Goal: Task Accomplishment & Management: Manage account settings

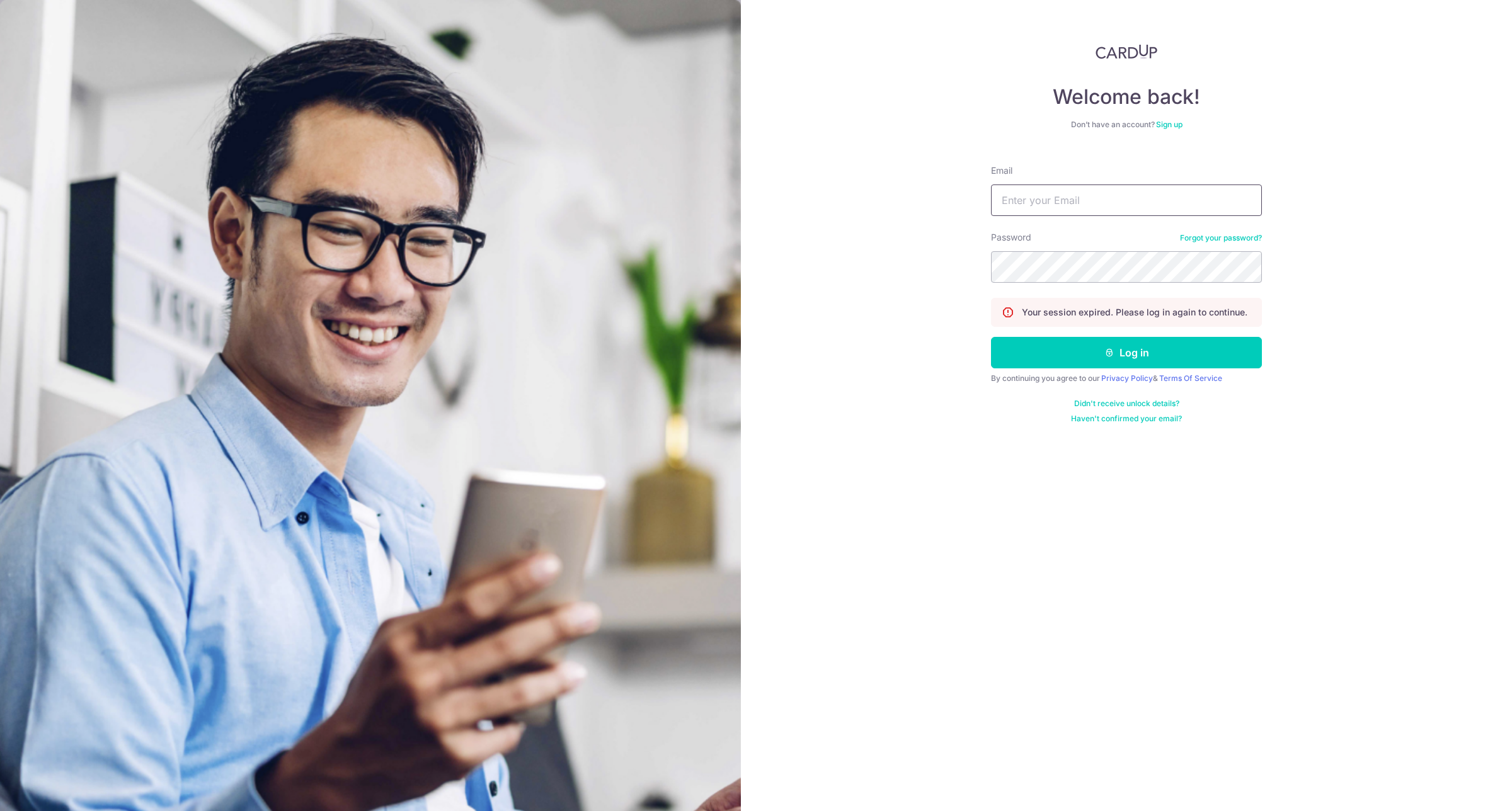
click at [1102, 200] on input "Email" at bounding box center [1126, 200] width 271 height 32
type input "[EMAIL_ADDRESS][DOMAIN_NAME]"
click at [1131, 357] on button "Log in" at bounding box center [1126, 352] width 271 height 32
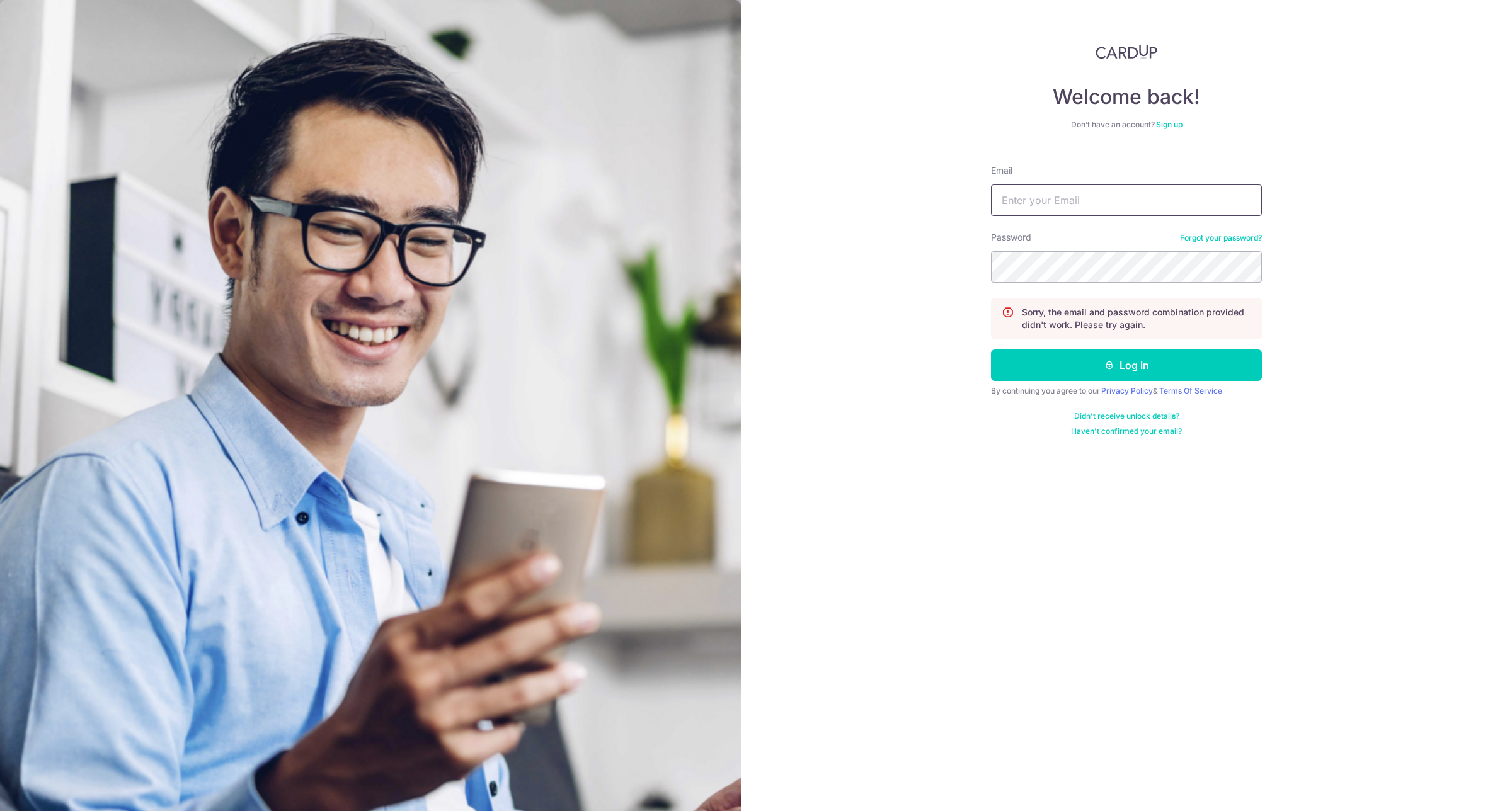
click at [1088, 194] on input "Email" at bounding box center [1126, 200] width 271 height 32
type input "[EMAIL_ADDRESS][DOMAIN_NAME]"
click at [1148, 370] on button "Log in" at bounding box center [1126, 365] width 271 height 32
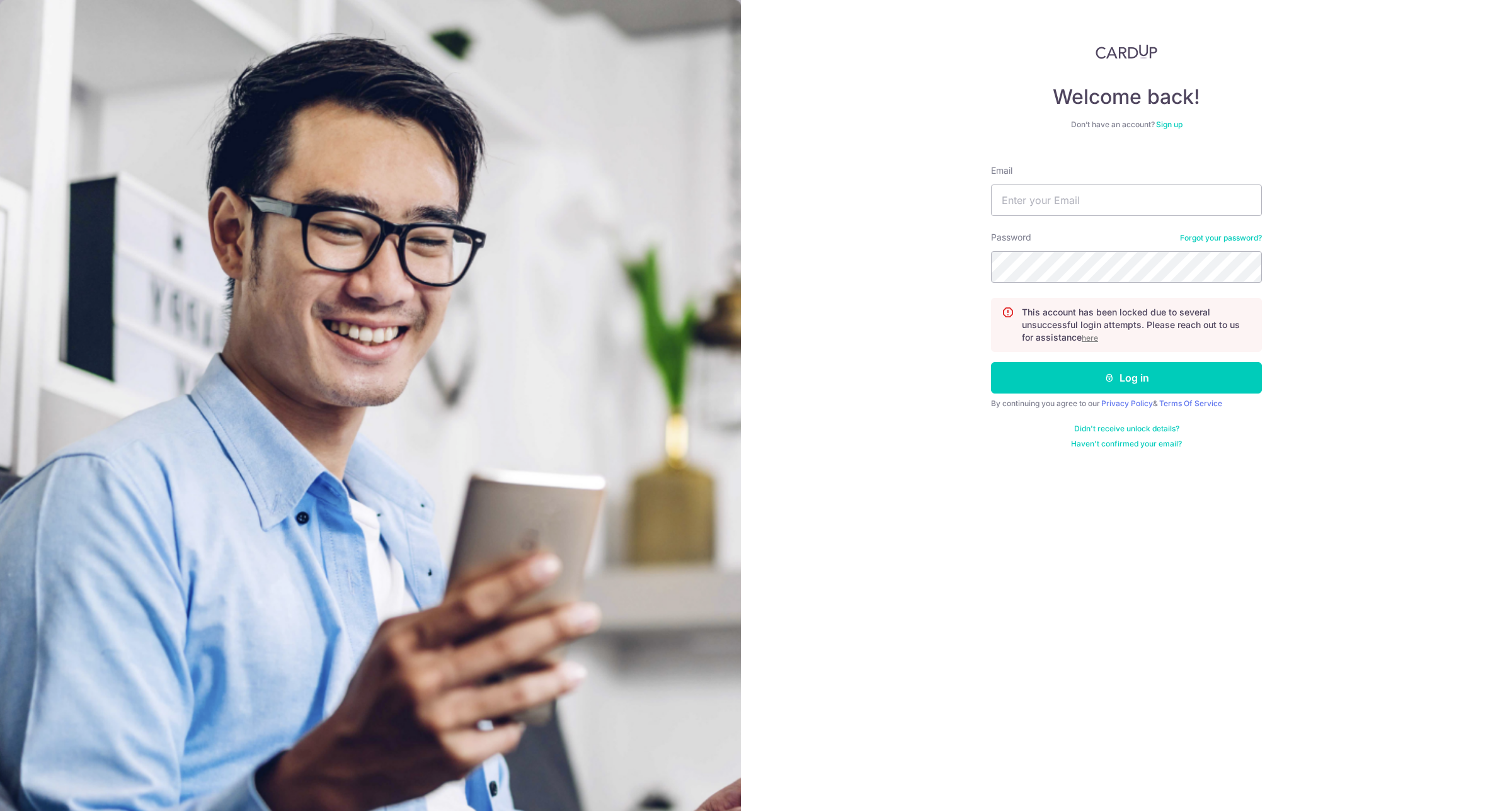
click at [1093, 335] on u "here" at bounding box center [1090, 337] width 16 height 9
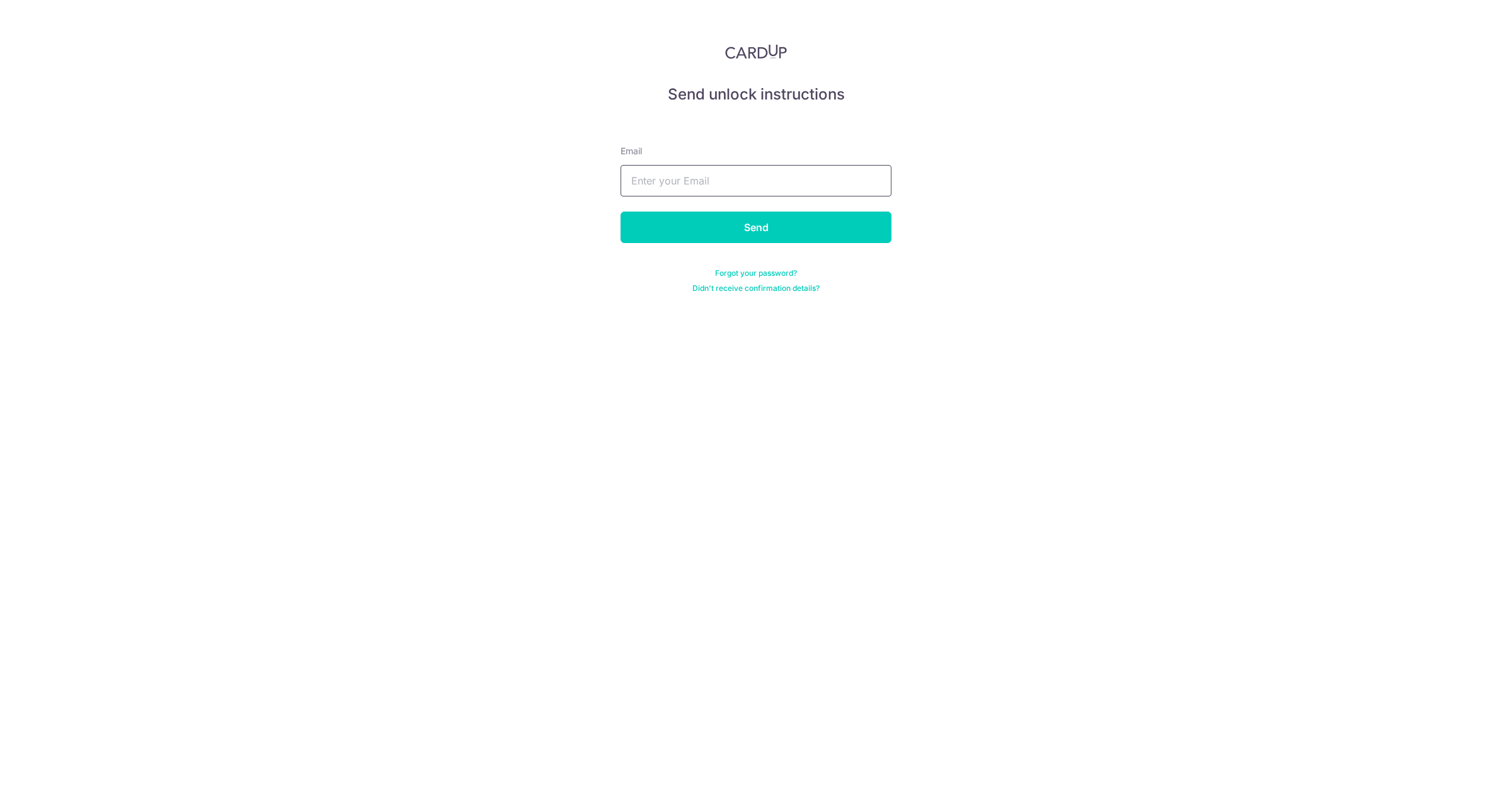
click at [694, 186] on input "text" at bounding box center [756, 181] width 271 height 32
type input "[EMAIL_ADDRESS][DOMAIN_NAME]"
click at [766, 224] on input "Send" at bounding box center [756, 227] width 271 height 32
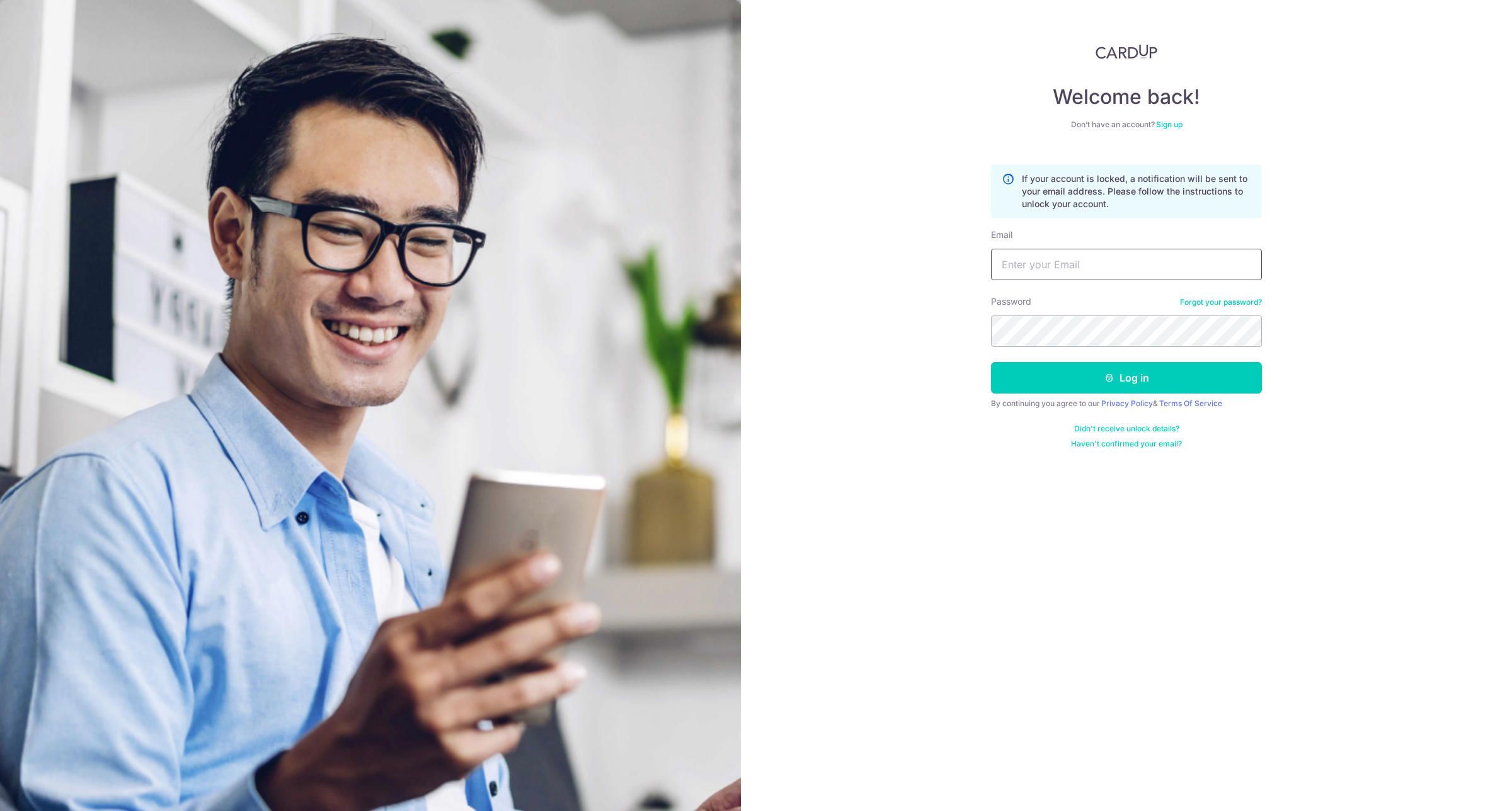
click at [1082, 263] on input "Email" at bounding box center [1126, 264] width 271 height 32
type input "[EMAIL_ADDRESS][DOMAIN_NAME]"
click at [1144, 373] on button "Log in" at bounding box center [1126, 378] width 271 height 32
